Goal: Information Seeking & Learning: Learn about a topic

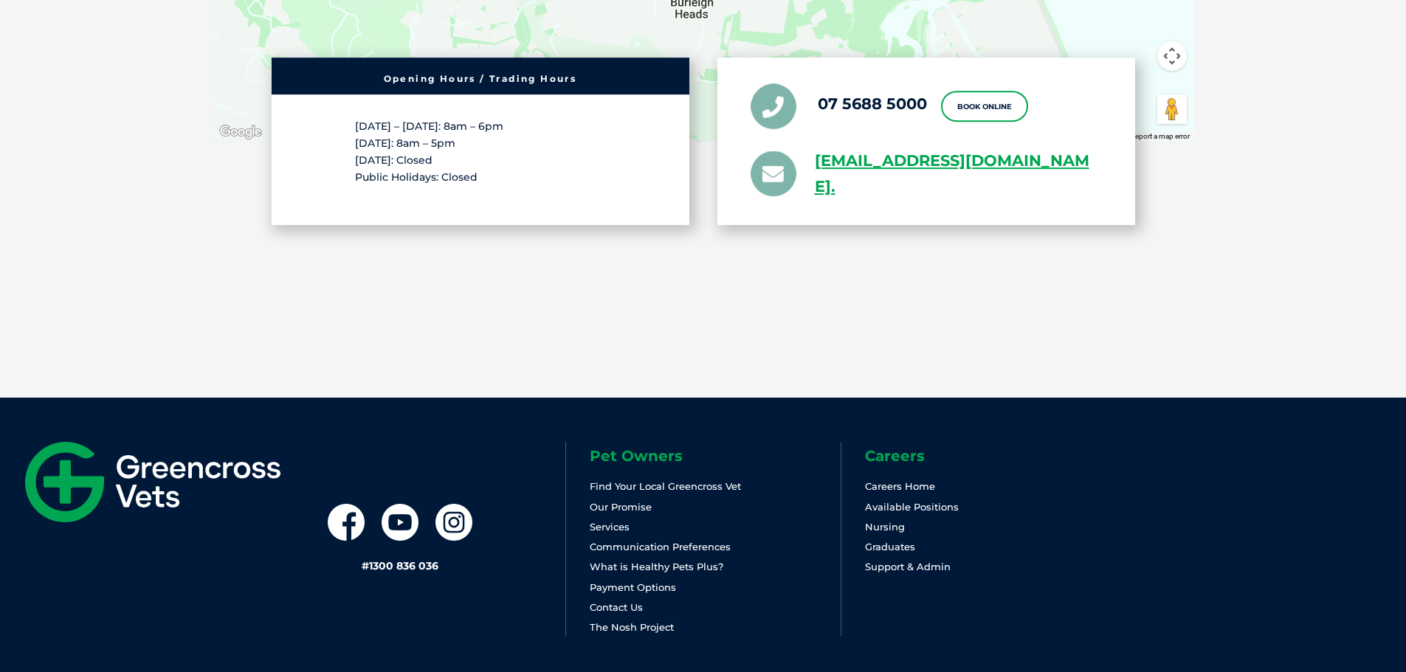
scroll to position [3050, 0]
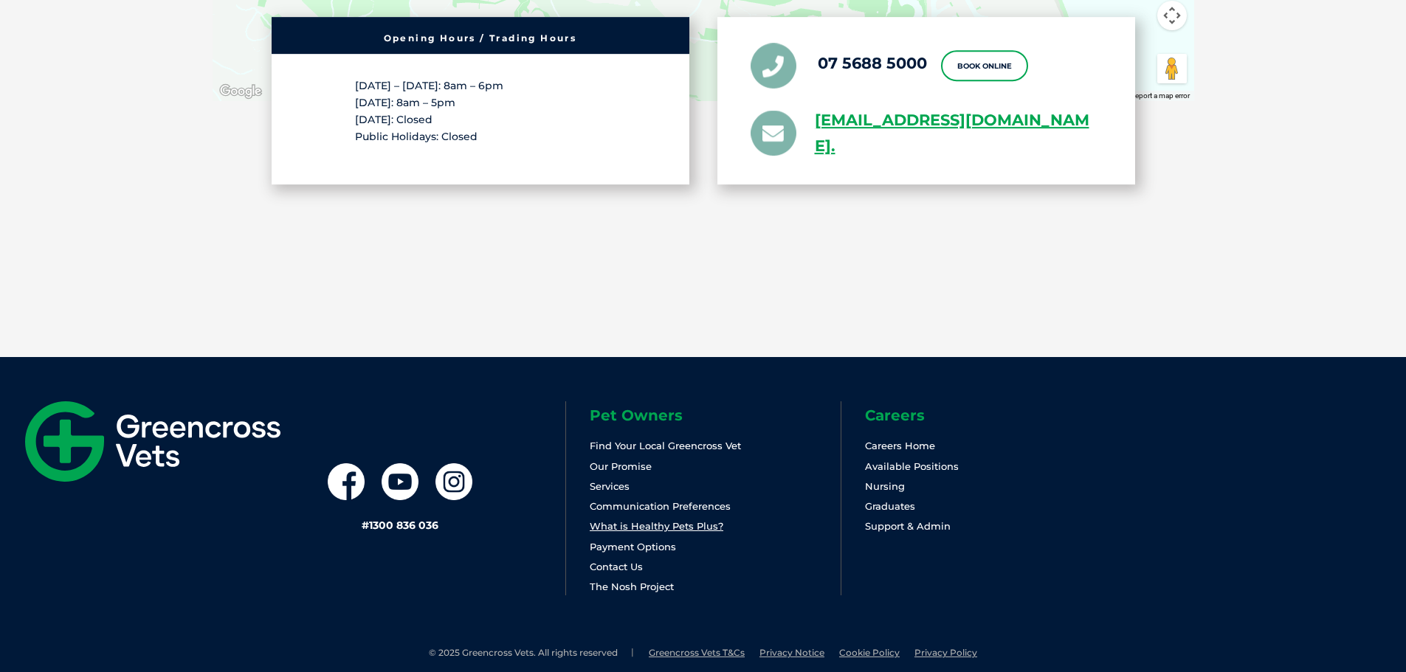
click at [703, 520] on link "What is Healthy Pets Plus?" at bounding box center [657, 526] width 134 height 12
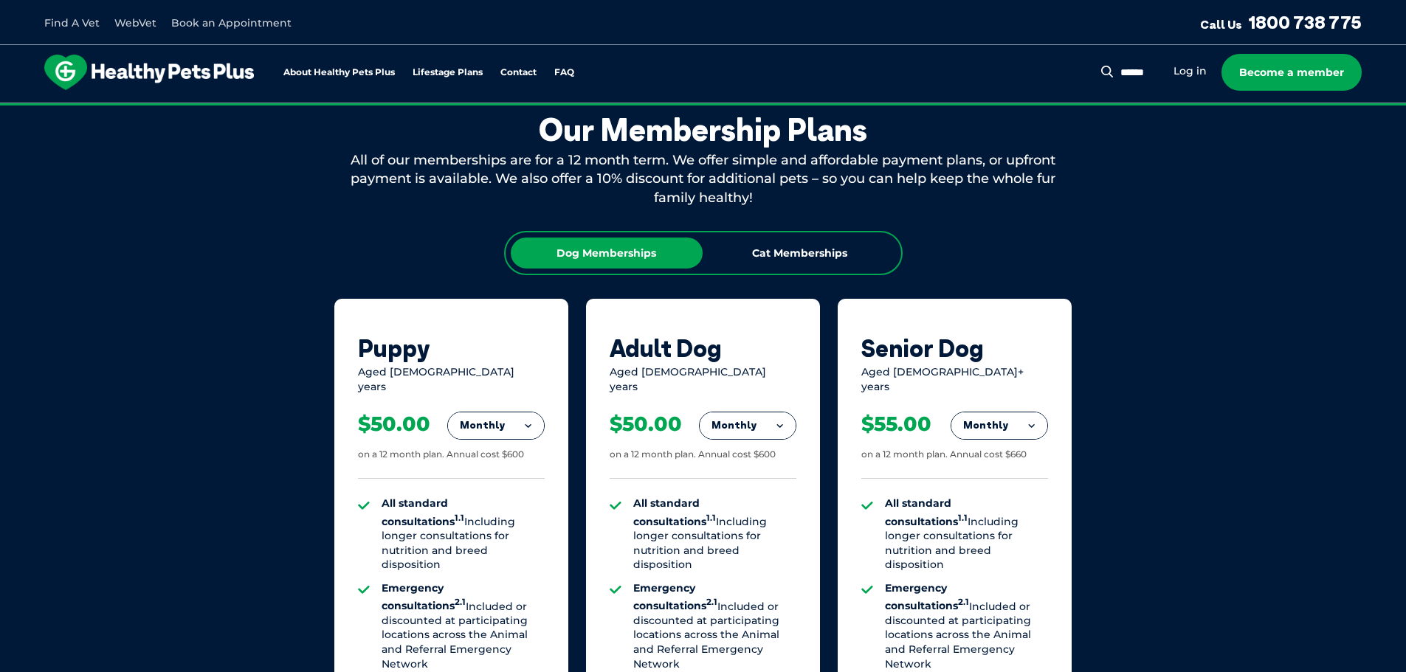
scroll to position [831, 0]
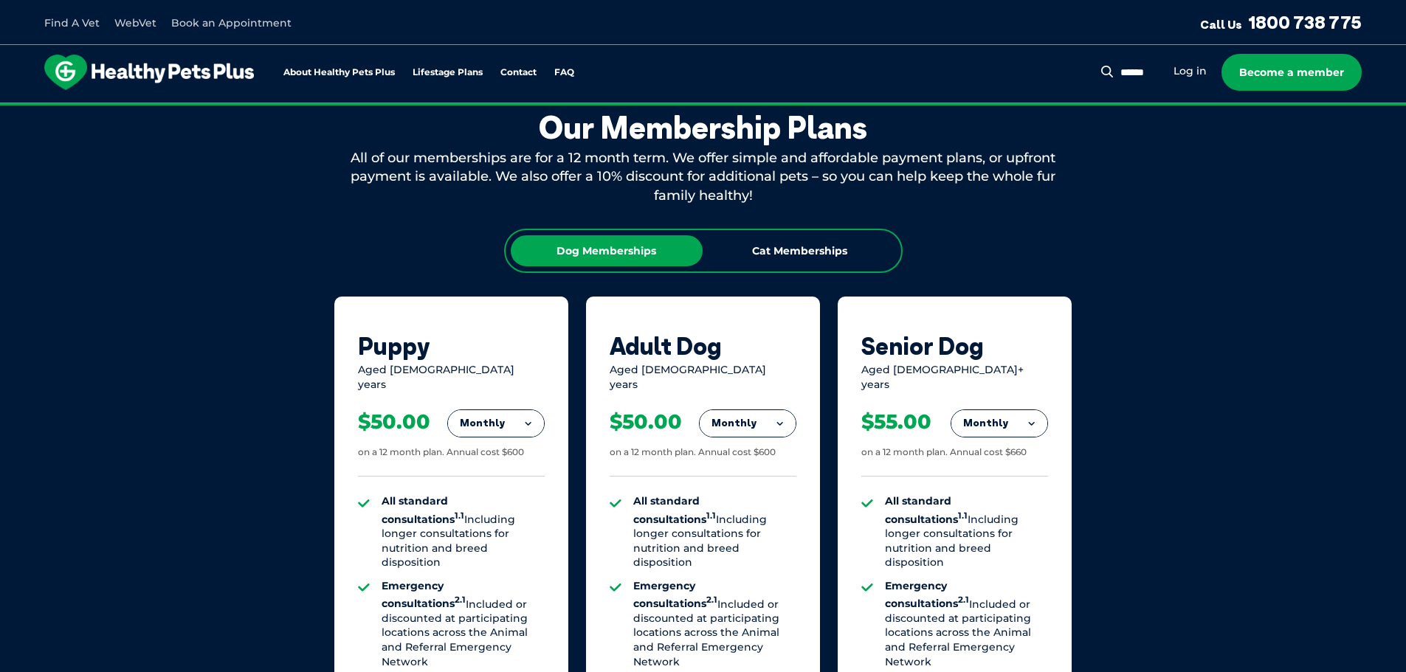
click at [736, 410] on button "Monthly" at bounding box center [747, 423] width 96 height 27
click at [739, 374] on div "Aged 1-8 years" at bounding box center [702, 377] width 187 height 29
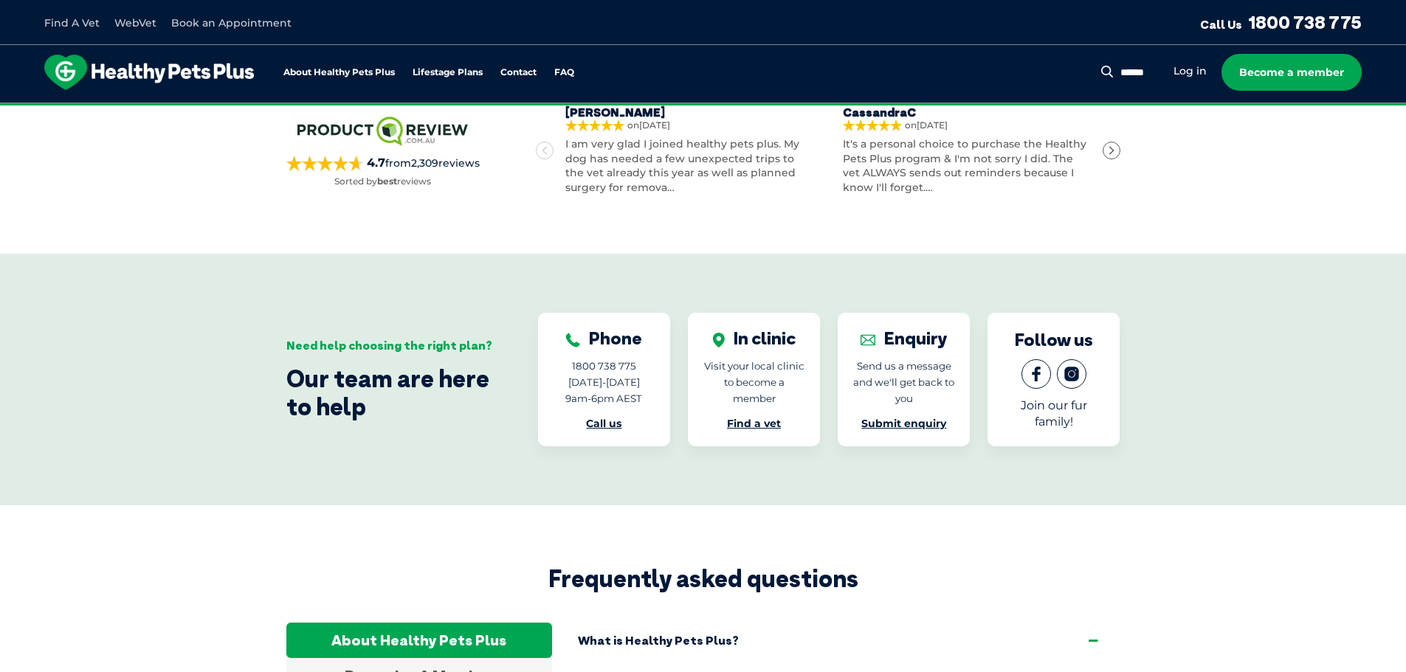
scroll to position [2162, 0]
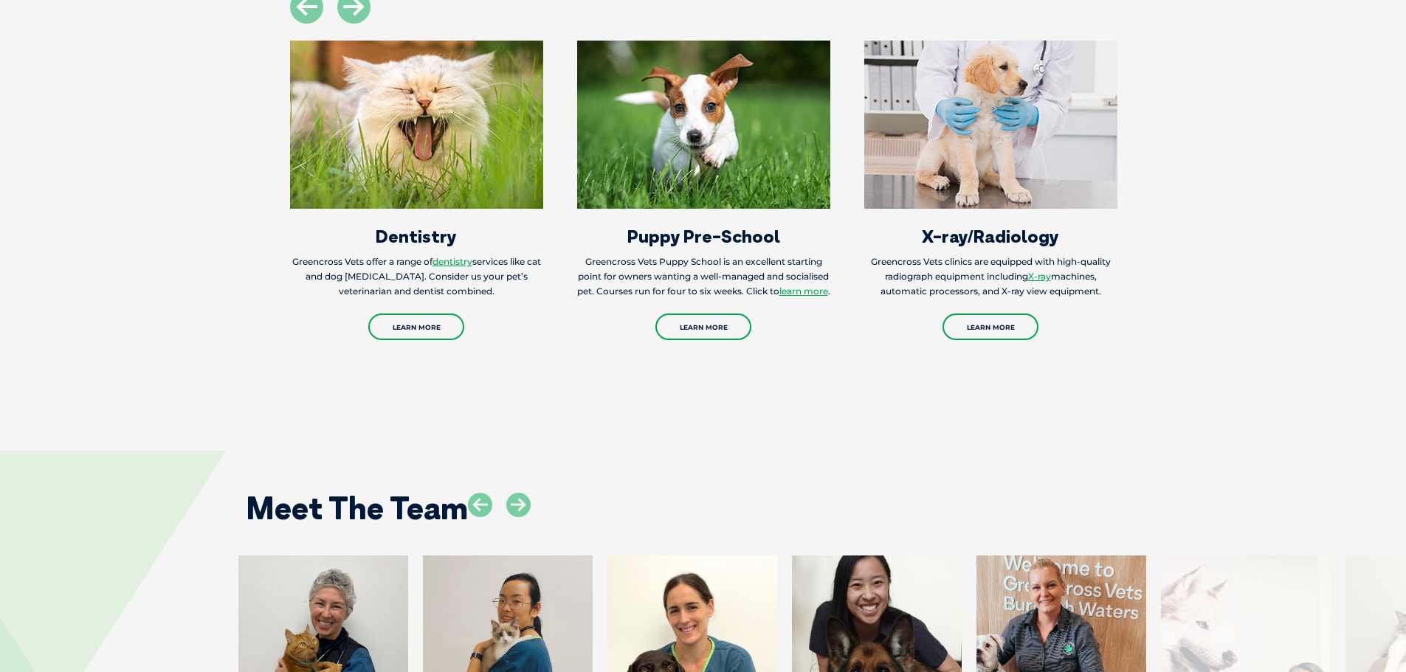
scroll to position [1780, 0]
